Goal: Navigation & Orientation: Find specific page/section

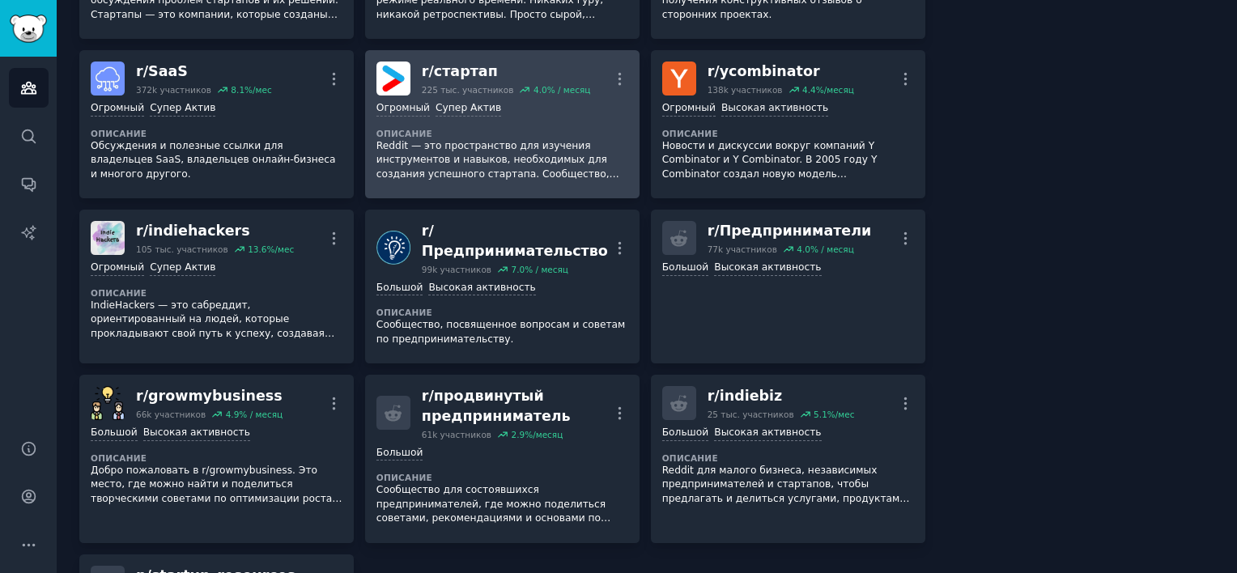
scroll to position [390, 0]
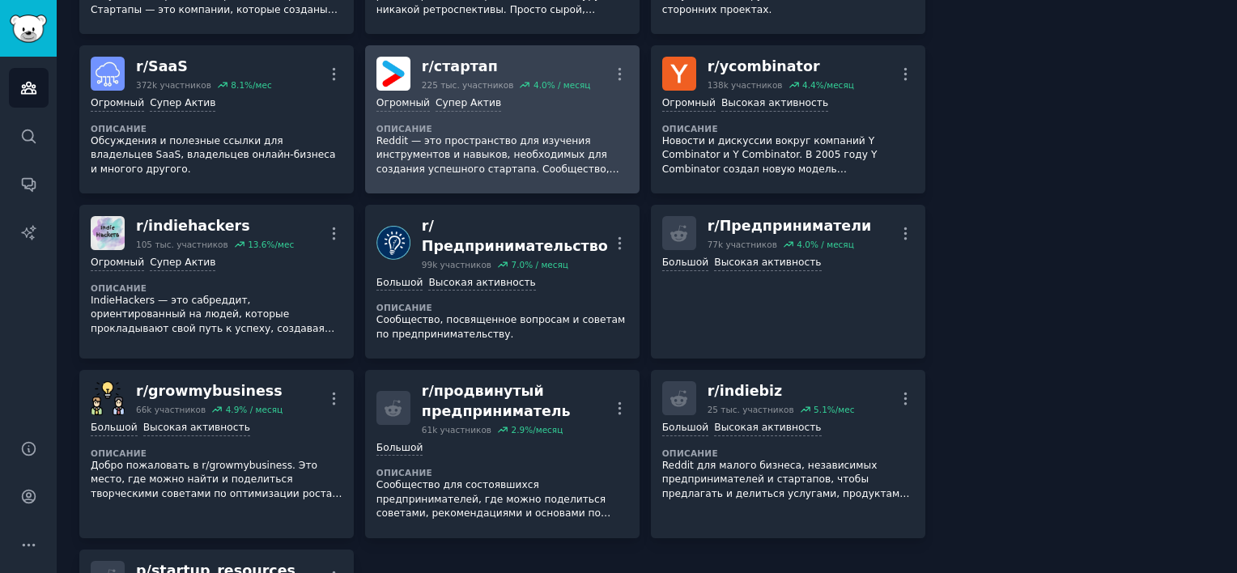
click at [515, 135] on p "Reddit — это пространство для изучения инструментов и навыков, необходимых для …" at bounding box center [502, 155] width 252 height 43
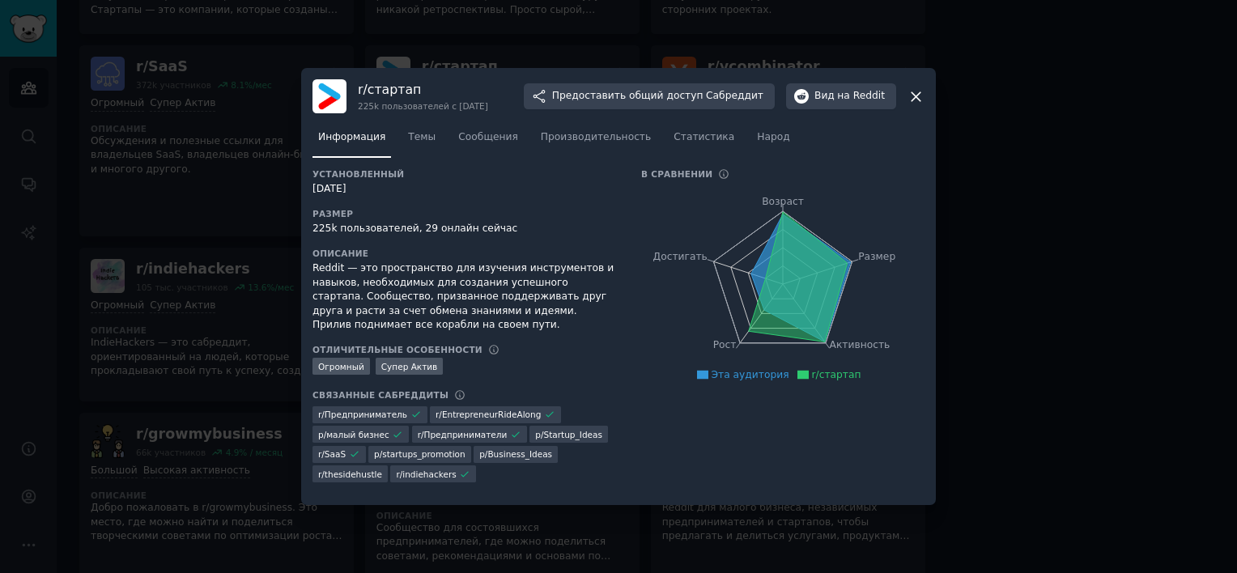
click at [938, 102] on div at bounding box center [618, 286] width 1237 height 573
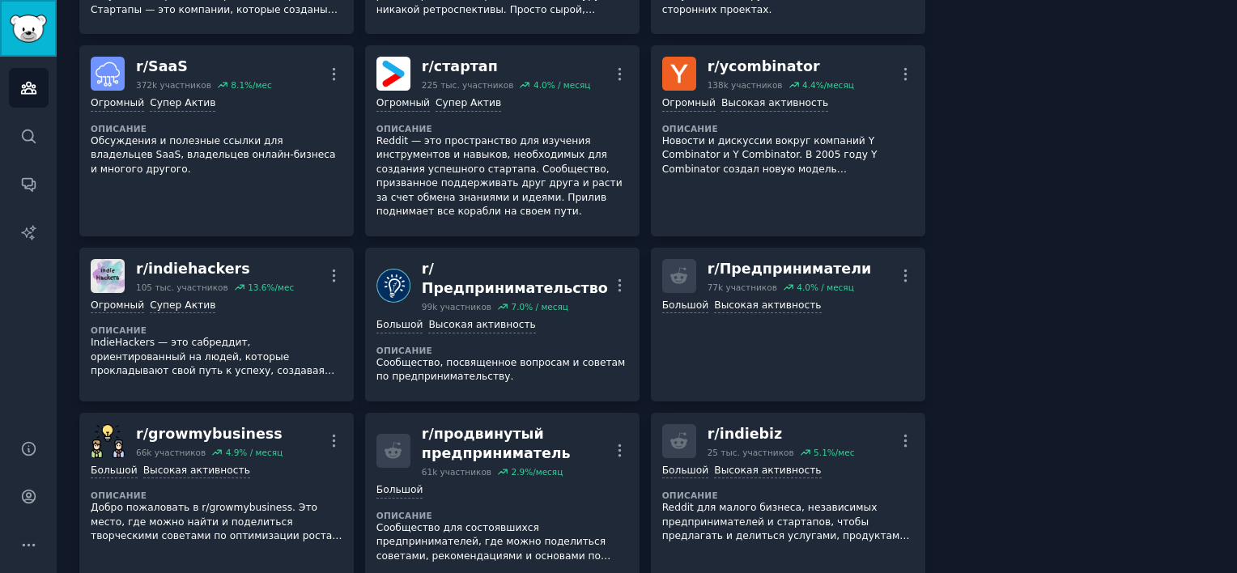
click at [6, 36] on link "Боковая панель" at bounding box center [28, 28] width 57 height 57
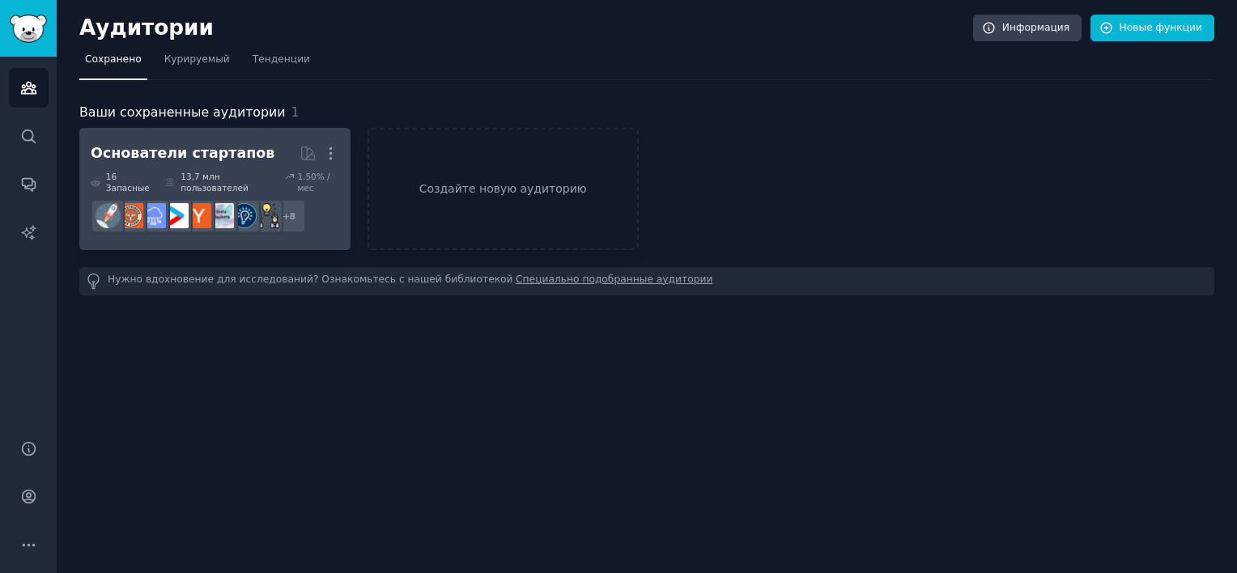
click at [161, 146] on div "Основатели стартапов" at bounding box center [183, 153] width 184 height 20
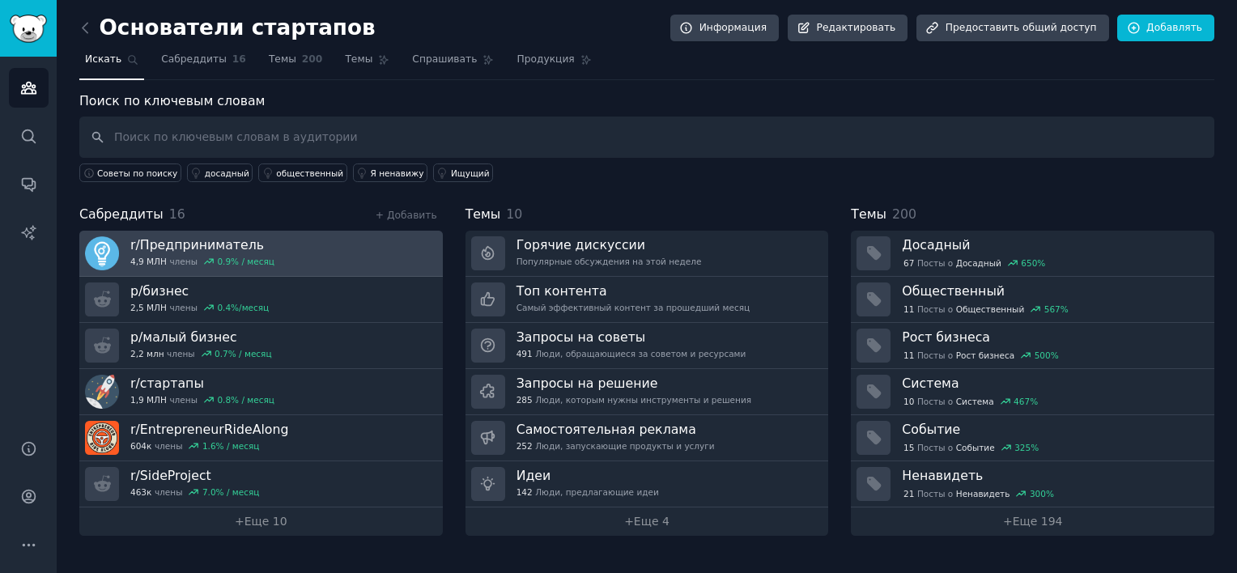
click at [206, 241] on h3 "r/Предприниматель" at bounding box center [202, 244] width 144 height 17
